Goal: Obtain resource: Obtain resource

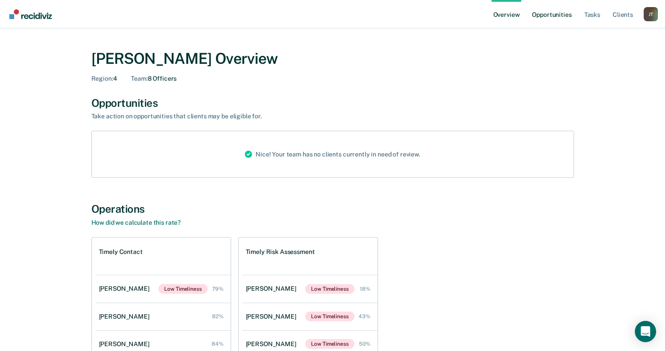
click at [549, 13] on link "Opportunities" at bounding box center [551, 14] width 43 height 28
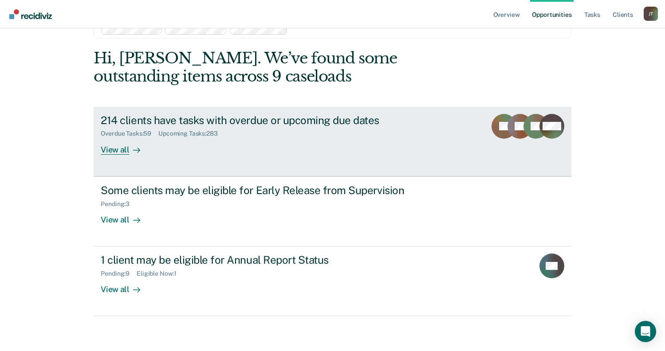
scroll to position [43, 0]
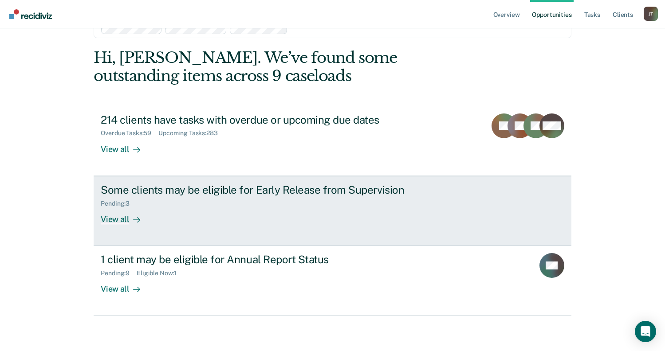
click at [120, 221] on div "View all" at bounding box center [126, 215] width 50 height 17
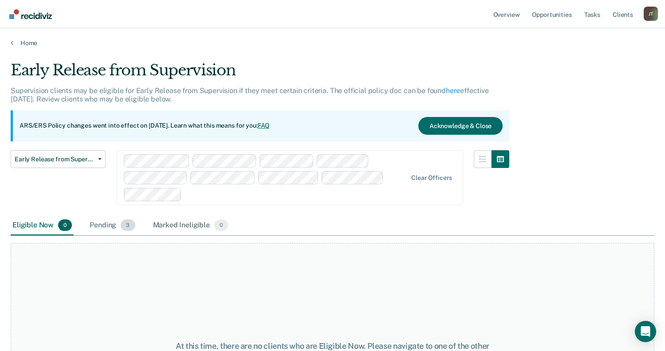
click at [103, 226] on div "Pending 3" at bounding box center [112, 226] width 49 height 20
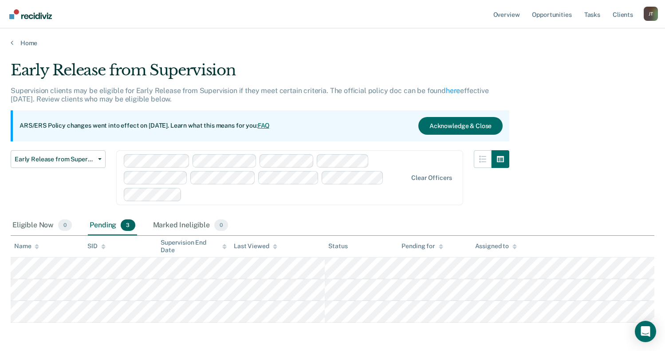
scroll to position [36, 0]
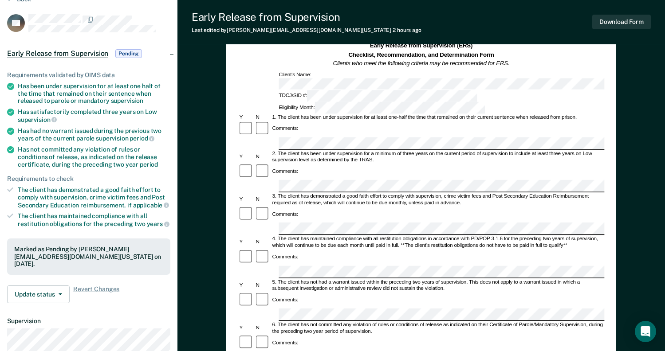
scroll to position [178, 0]
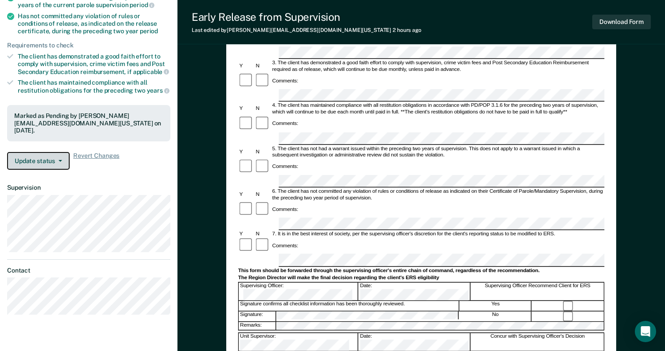
click at [50, 158] on button "Update status" at bounding box center [38, 161] width 63 height 18
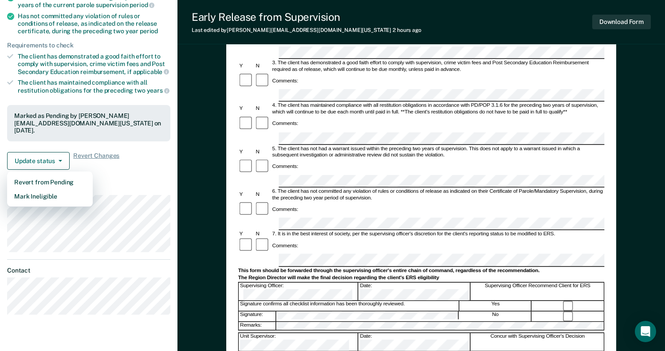
click at [137, 193] on dl "Supervision" at bounding box center [88, 218] width 163 height 68
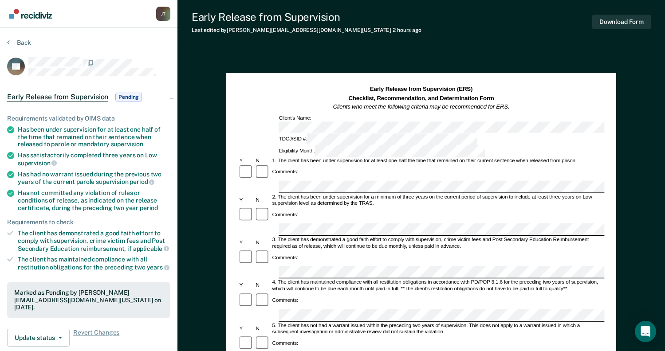
scroll to position [0, 0]
click at [6, 39] on section "Back PS Early Release from Supervision Pending Requirements validated by OIMS d…" at bounding box center [89, 269] width 178 height 482
click at [13, 44] on button "Back" at bounding box center [19, 43] width 24 height 8
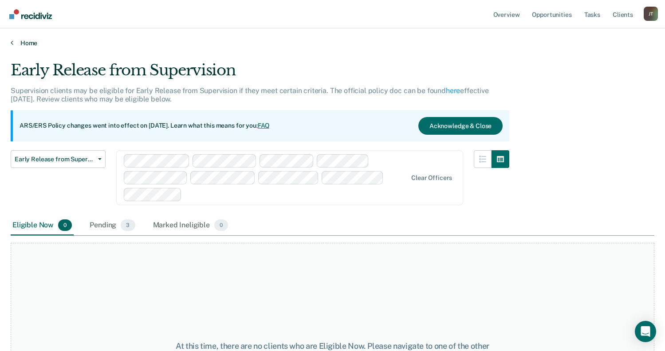
click at [24, 46] on link "Home" at bounding box center [333, 43] width 644 height 8
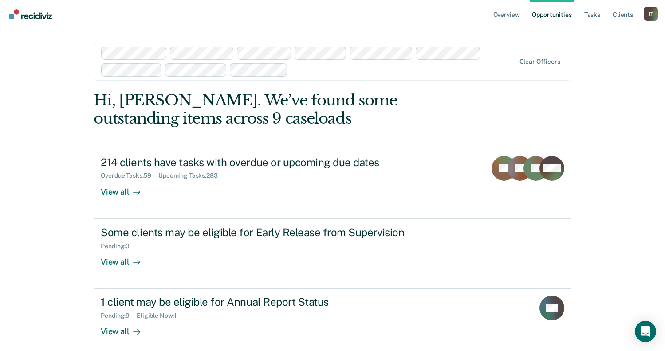
click at [30, 27] on nav "Overview Opportunities Tasks Client s [PERSON_NAME] [PERSON_NAME] Profile How i…" at bounding box center [332, 14] width 665 height 28
click at [28, 16] on img "Main navigation" at bounding box center [31, 14] width 43 height 10
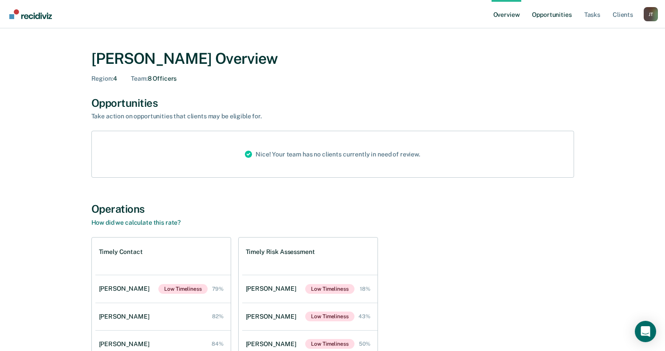
click at [573, 17] on link "Opportunities" at bounding box center [551, 14] width 43 height 28
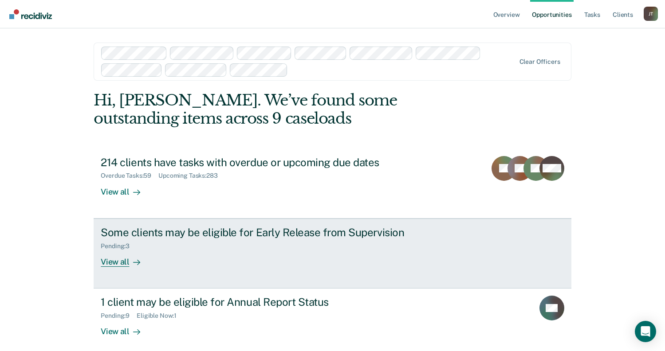
click at [125, 261] on div "View all" at bounding box center [126, 258] width 50 height 17
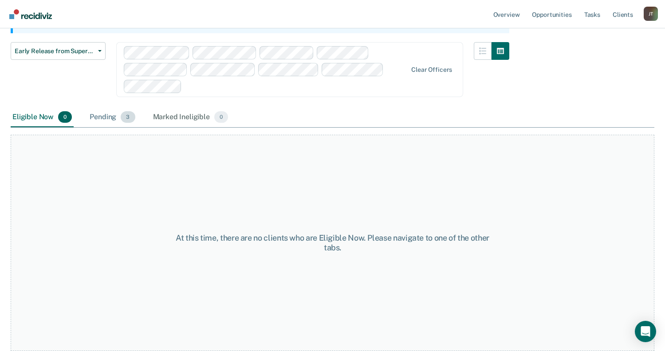
click at [110, 121] on div "Pending 3" at bounding box center [112, 118] width 49 height 20
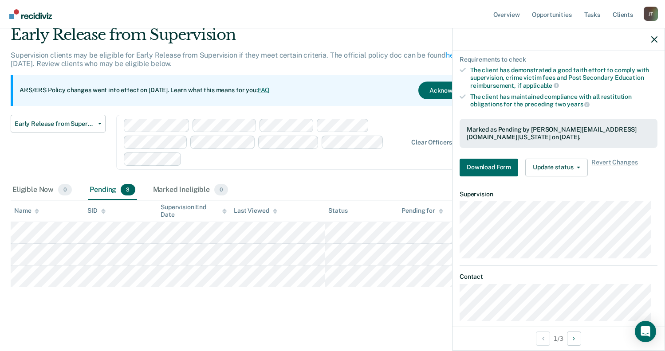
scroll to position [171, 0]
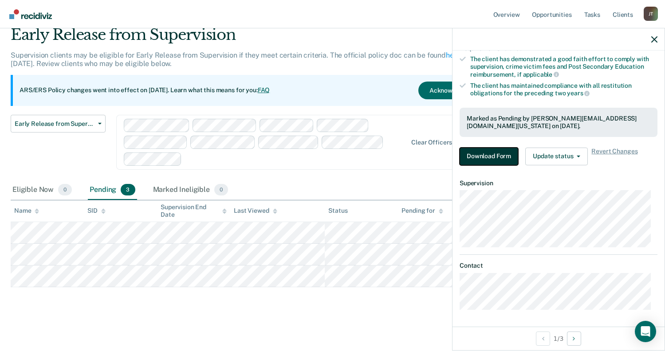
click at [486, 157] on button "Download Form" at bounding box center [489, 157] width 59 height 18
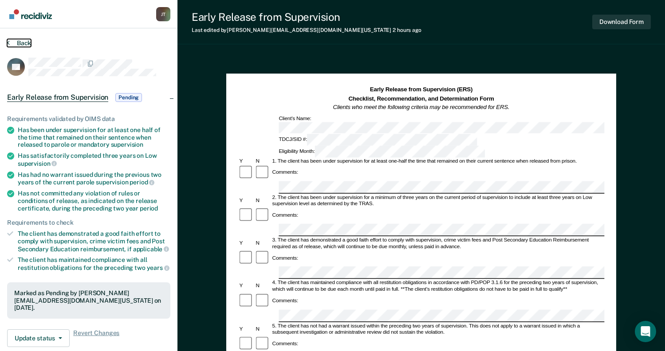
click at [14, 41] on button "Back" at bounding box center [19, 43] width 24 height 8
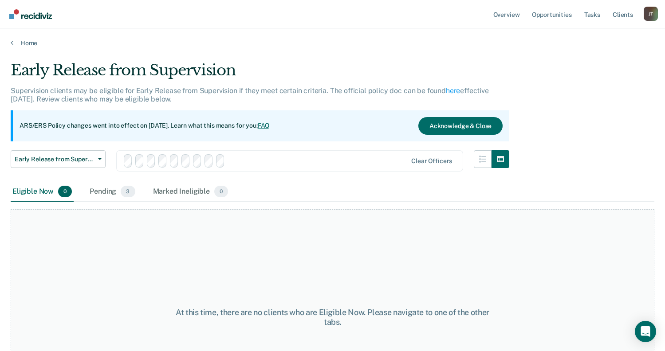
scroll to position [36, 0]
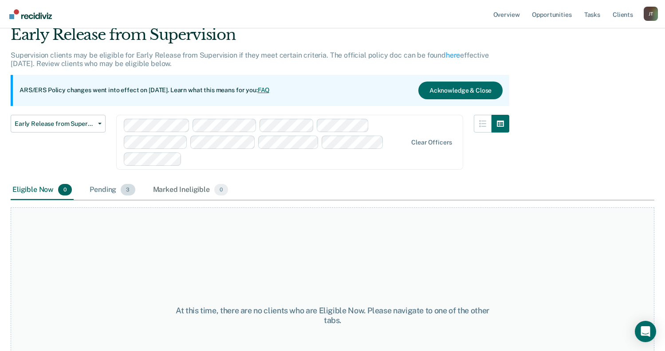
click at [118, 186] on div "Pending 3" at bounding box center [112, 191] width 49 height 20
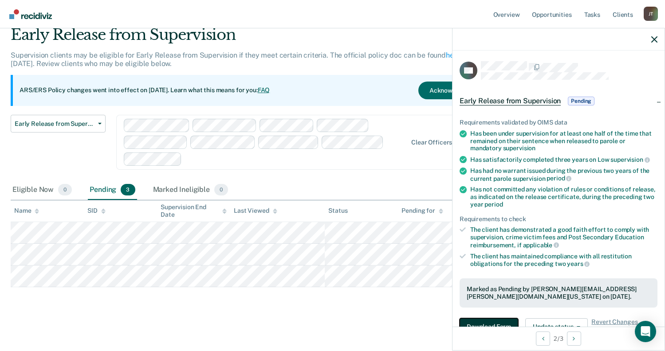
click at [495, 320] on button "Download Form" at bounding box center [489, 328] width 59 height 18
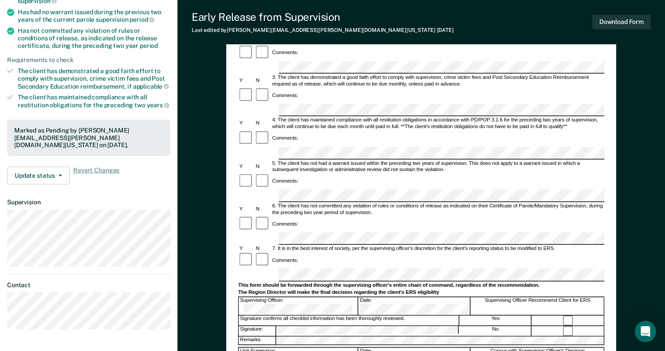
scroll to position [178, 0]
